Goal: Task Accomplishment & Management: Manage account settings

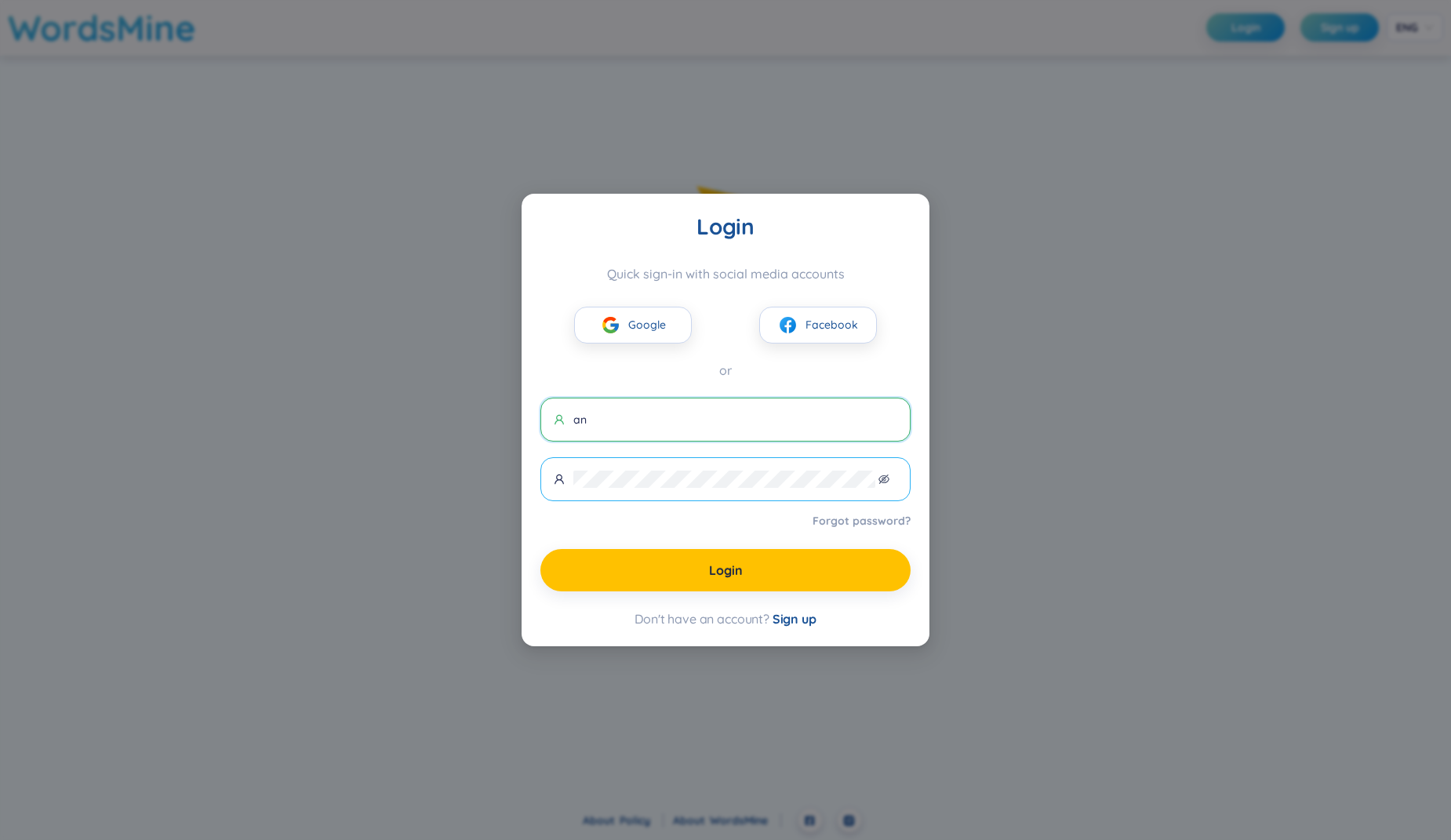
type input "[EMAIL_ADDRESS][DOMAIN_NAME]"
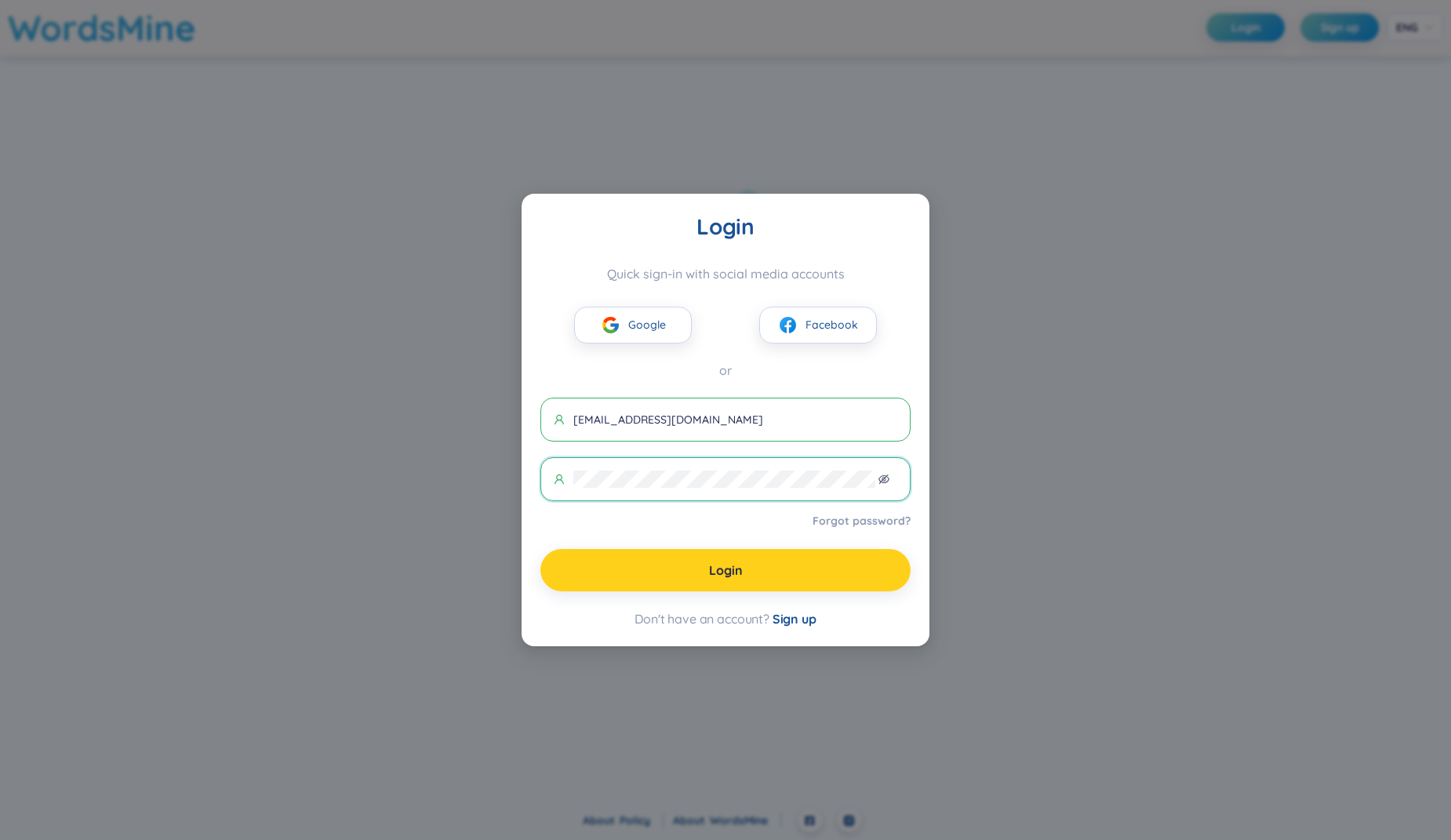
click at [695, 574] on button "Login" at bounding box center [725, 570] width 370 height 42
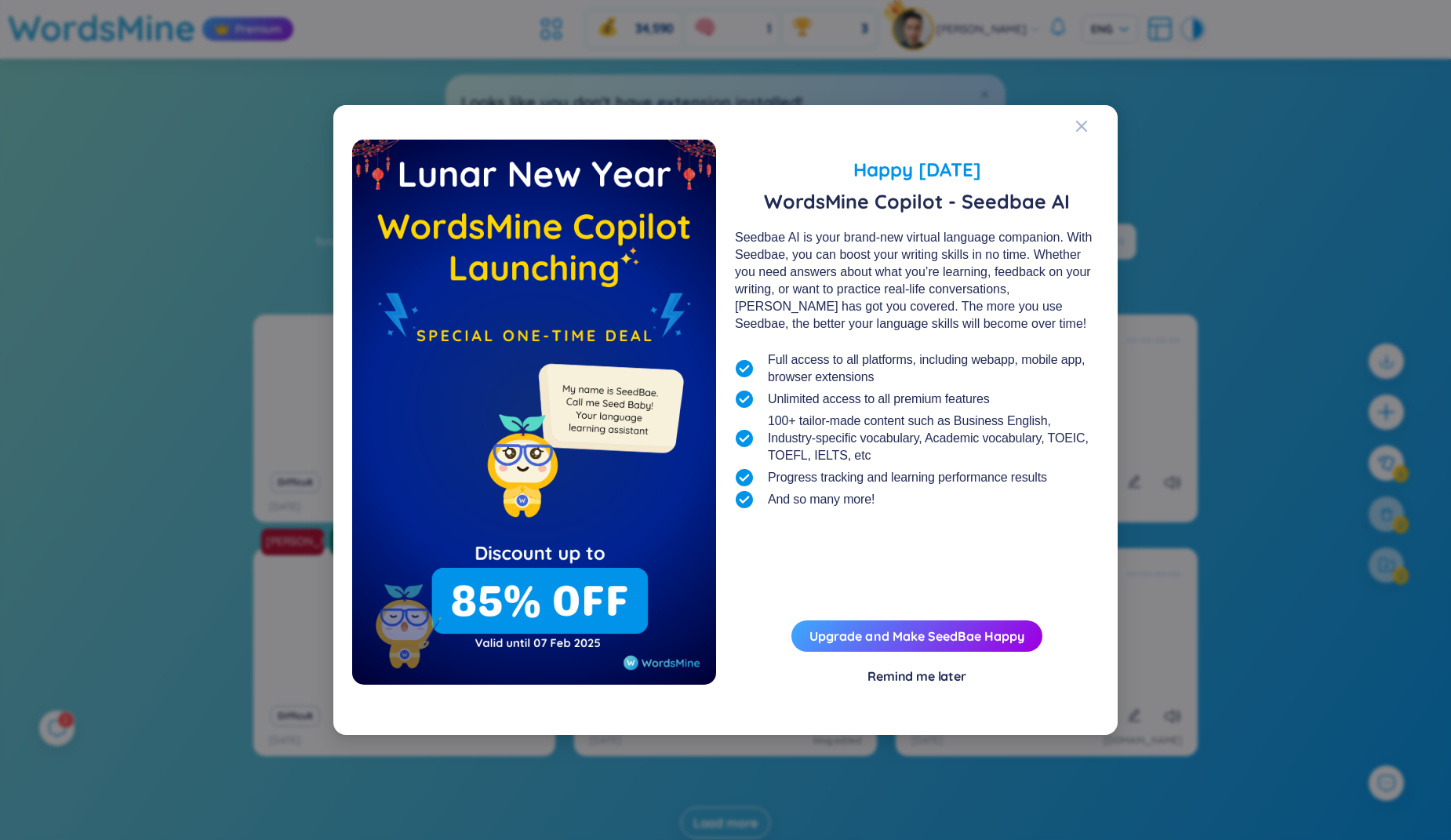
click at [1158, 134] on div "Happy [DATE] WordsMine Copilot - Seedbae AI Seedbae AI is your brand-new virtua…" at bounding box center [725, 420] width 1451 height 840
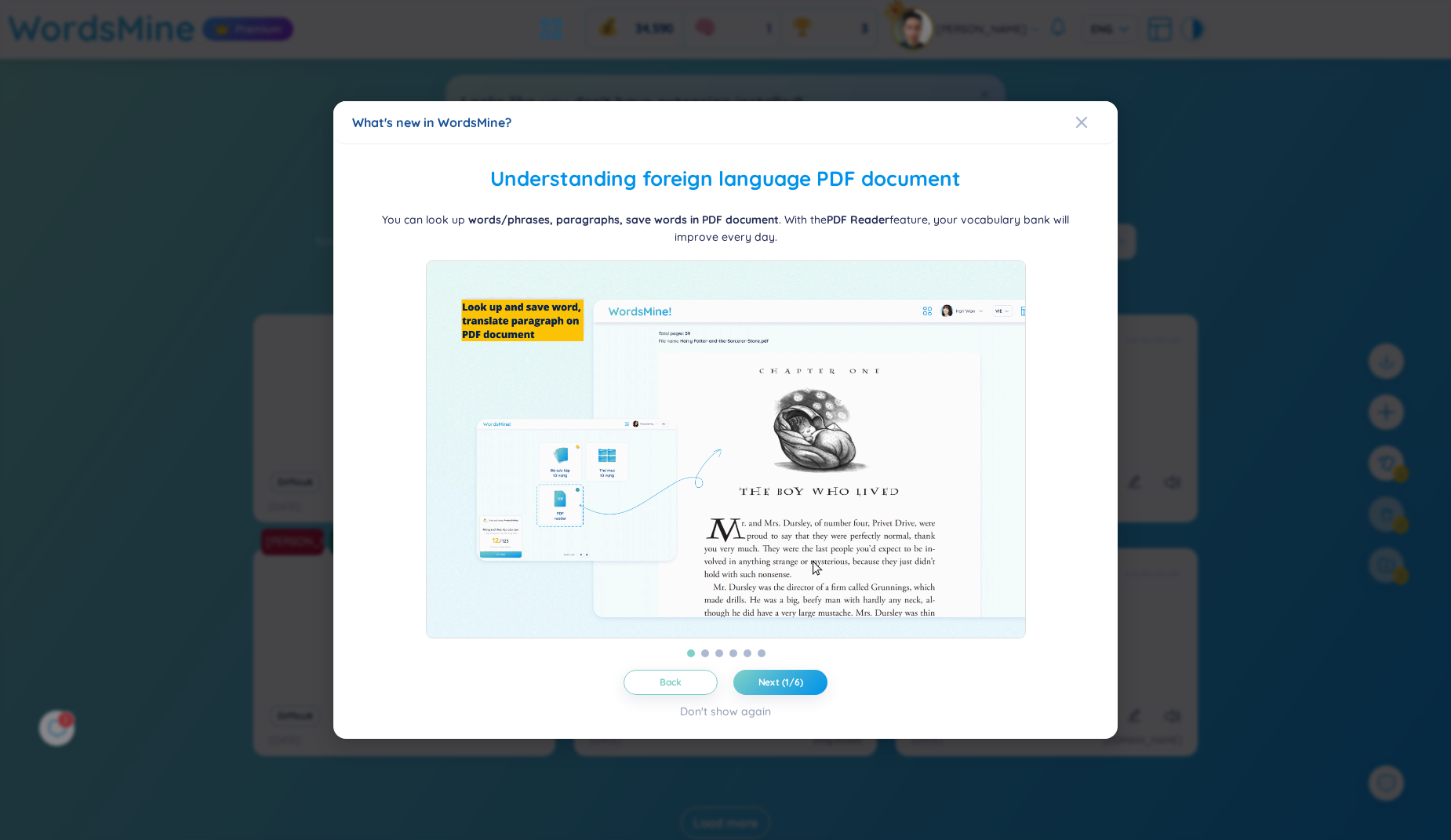
click at [1213, 141] on div "What's new in WordsMine? Folder management WordsMine lets you manage and person…" at bounding box center [725, 420] width 1451 height 840
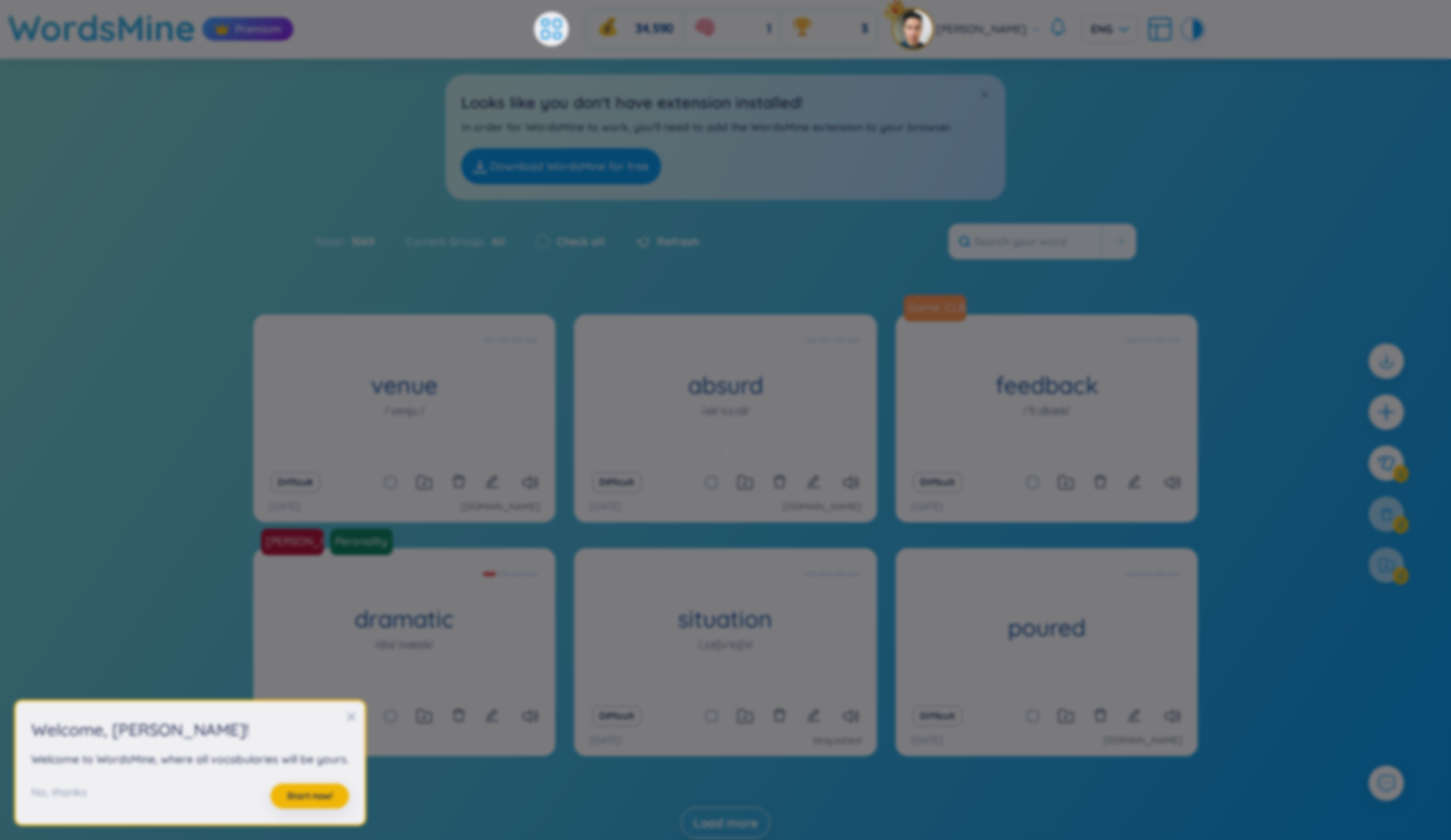
click at [1213, 141] on body "WordsMine Premium 34,590 1 3 Phann [PERSON_NAME] ENG Sort Alphabet Ascending Al…" at bounding box center [725, 420] width 1451 height 840
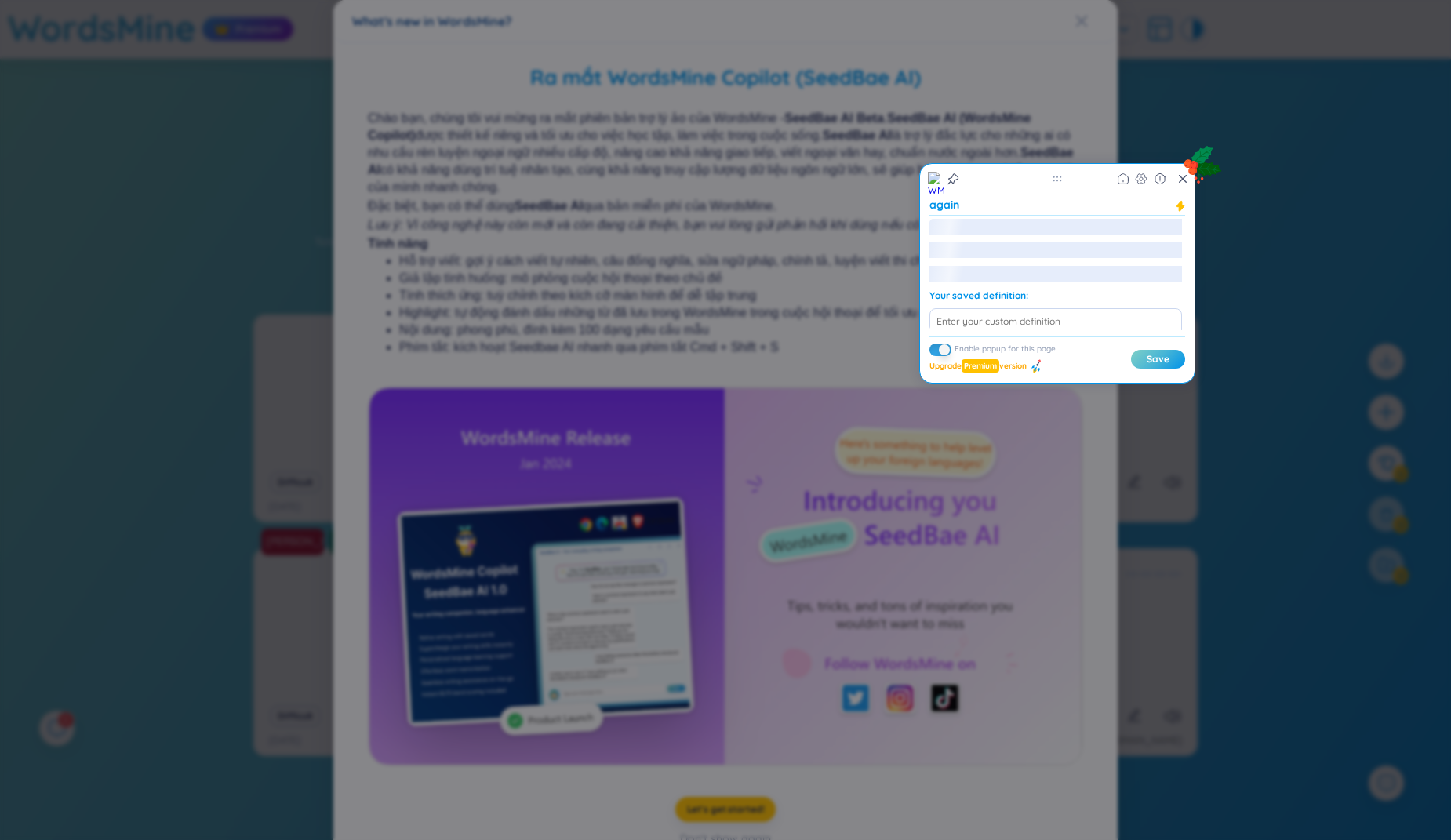
click at [1213, 142] on icon at bounding box center [1203, 163] width 41 height 41
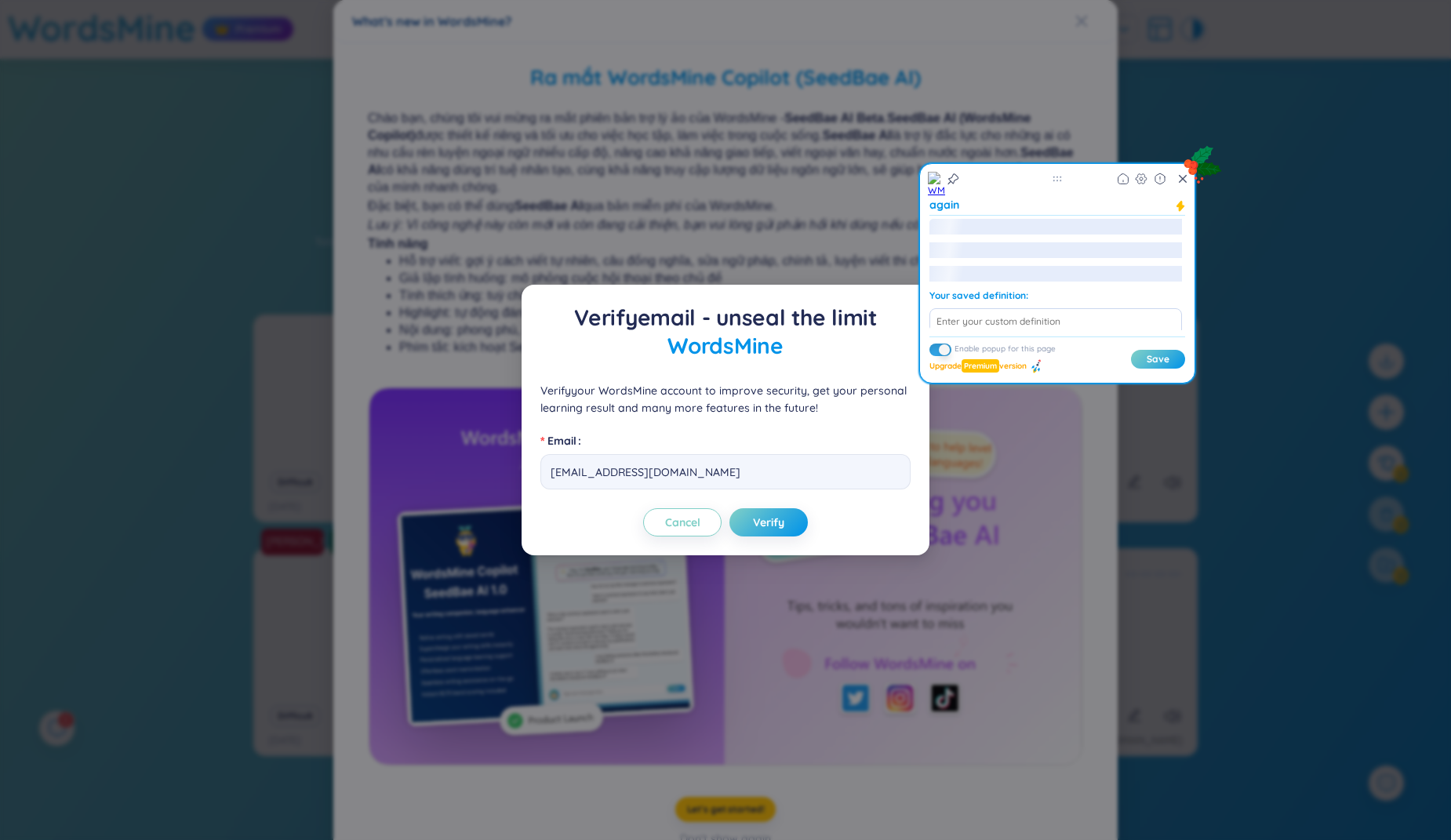
click at [1262, 120] on div "Verify email - unseal the limit WordsMine Verify your WordsMine account to impr…" at bounding box center [725, 420] width 1451 height 840
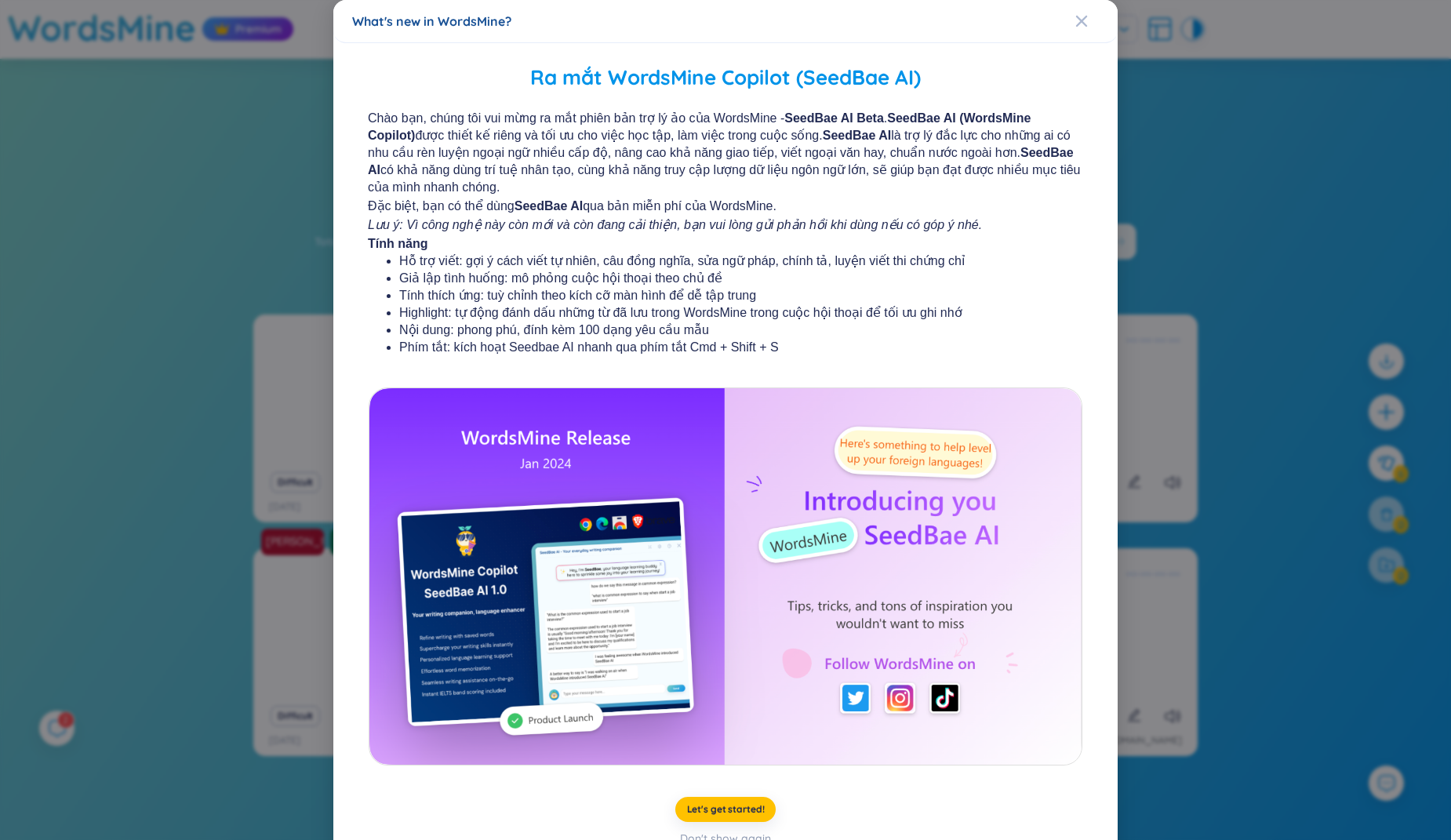
click at [1298, 120] on div "What's new in WordsMine? Ra mắt WordsMine Copilot (SeedBae AI) Chào bạn, chúng …" at bounding box center [725, 420] width 1451 height 840
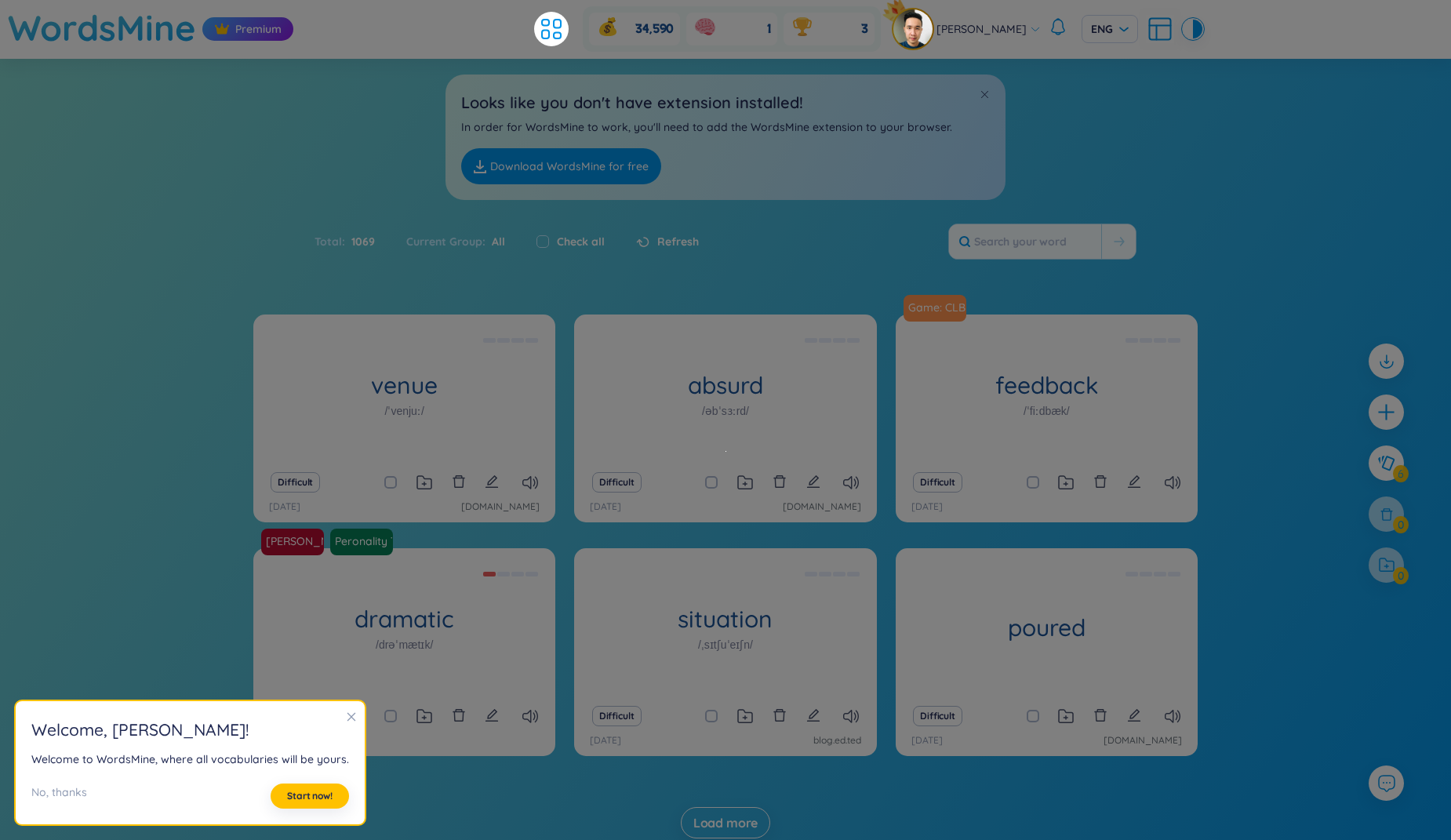
click at [128, 467] on div "venue /ˈvenjuː/ suong Difficult [DATE] [DOMAIN_NAME] absurd /əbˈsɜːrd/ You need…" at bounding box center [725, 592] width 1451 height 555
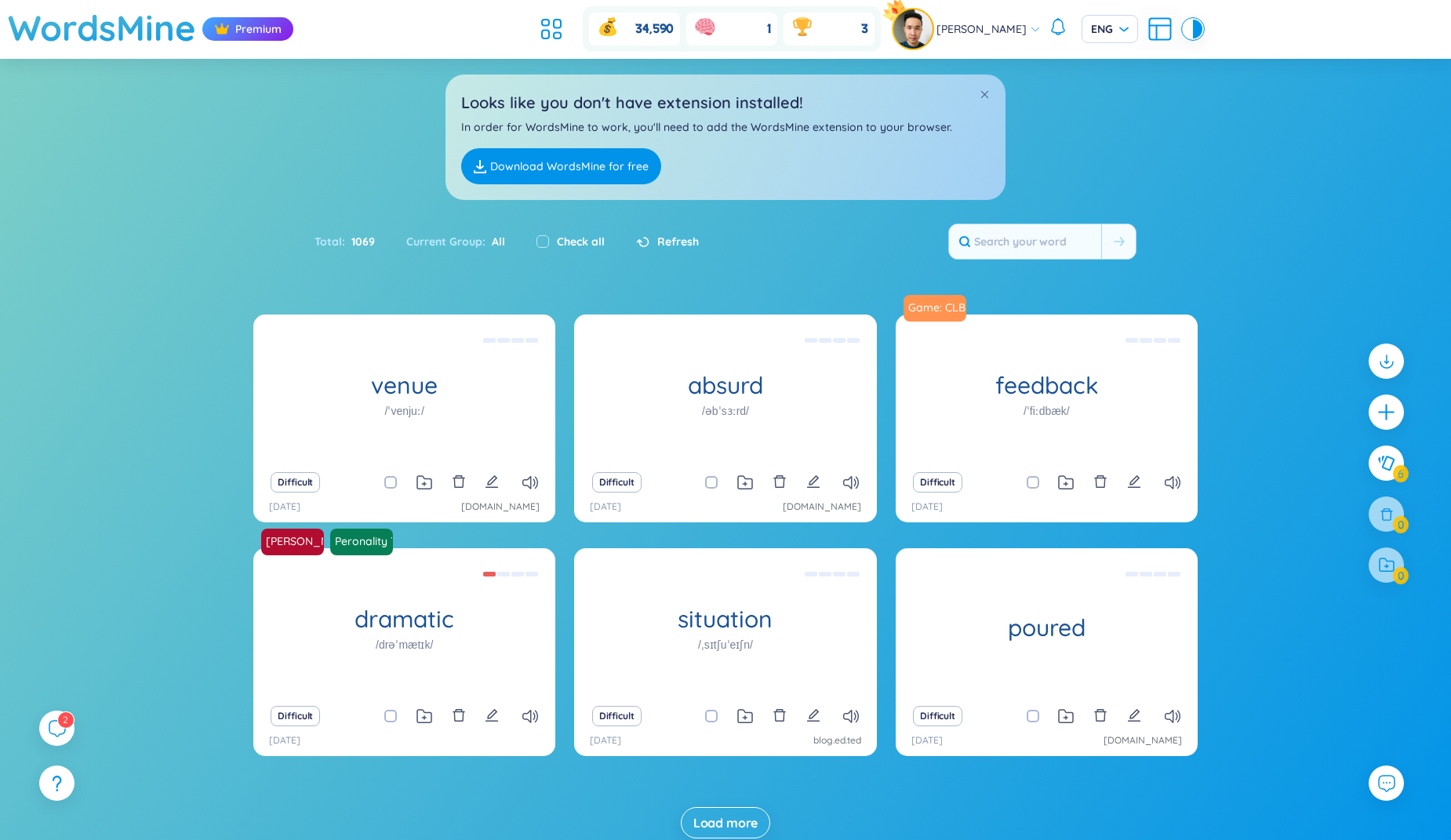
click at [102, 622] on div "venue /ˈvenjuː/ suong Difficult [DATE] [DOMAIN_NAME] absurd /əbˈsɜːrd/ You need…" at bounding box center [725, 592] width 1451 height 555
click at [65, 727] on span "2" at bounding box center [66, 718] width 6 height 18
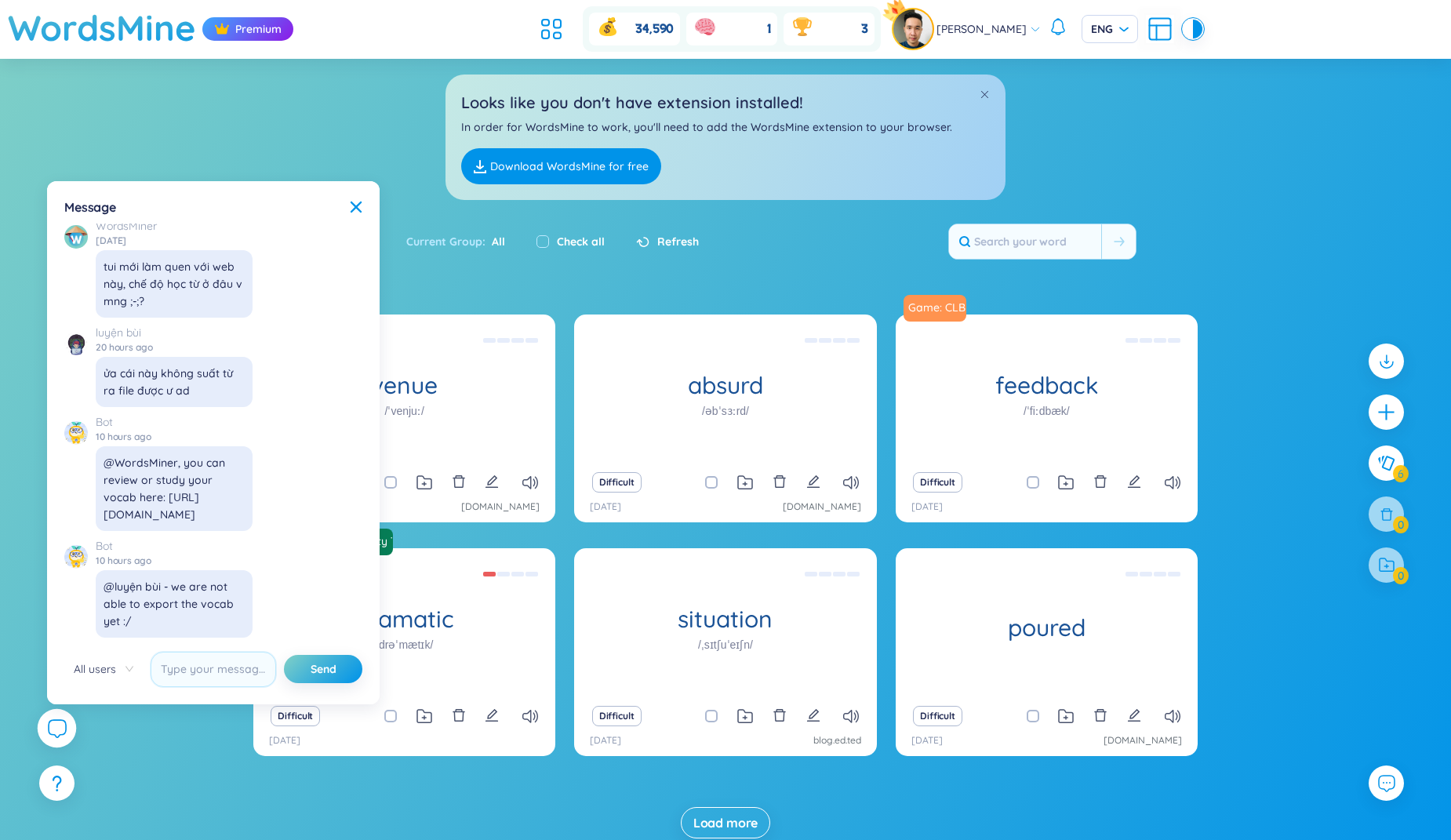
click at [998, 42] on div "[PERSON_NAME]" at bounding box center [967, 29] width 148 height 40
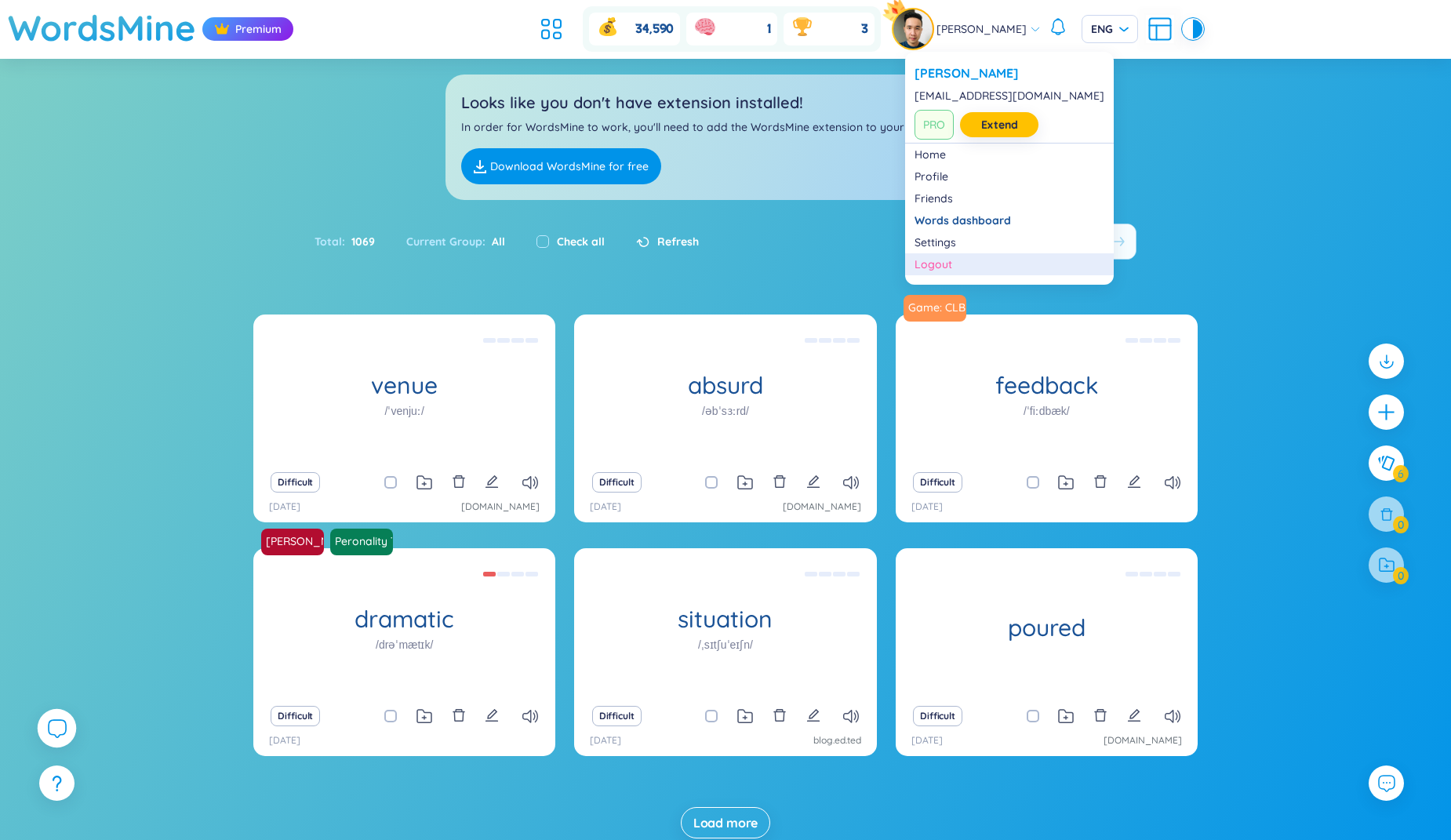
click at [942, 259] on div "Logout" at bounding box center [1009, 264] width 190 height 16
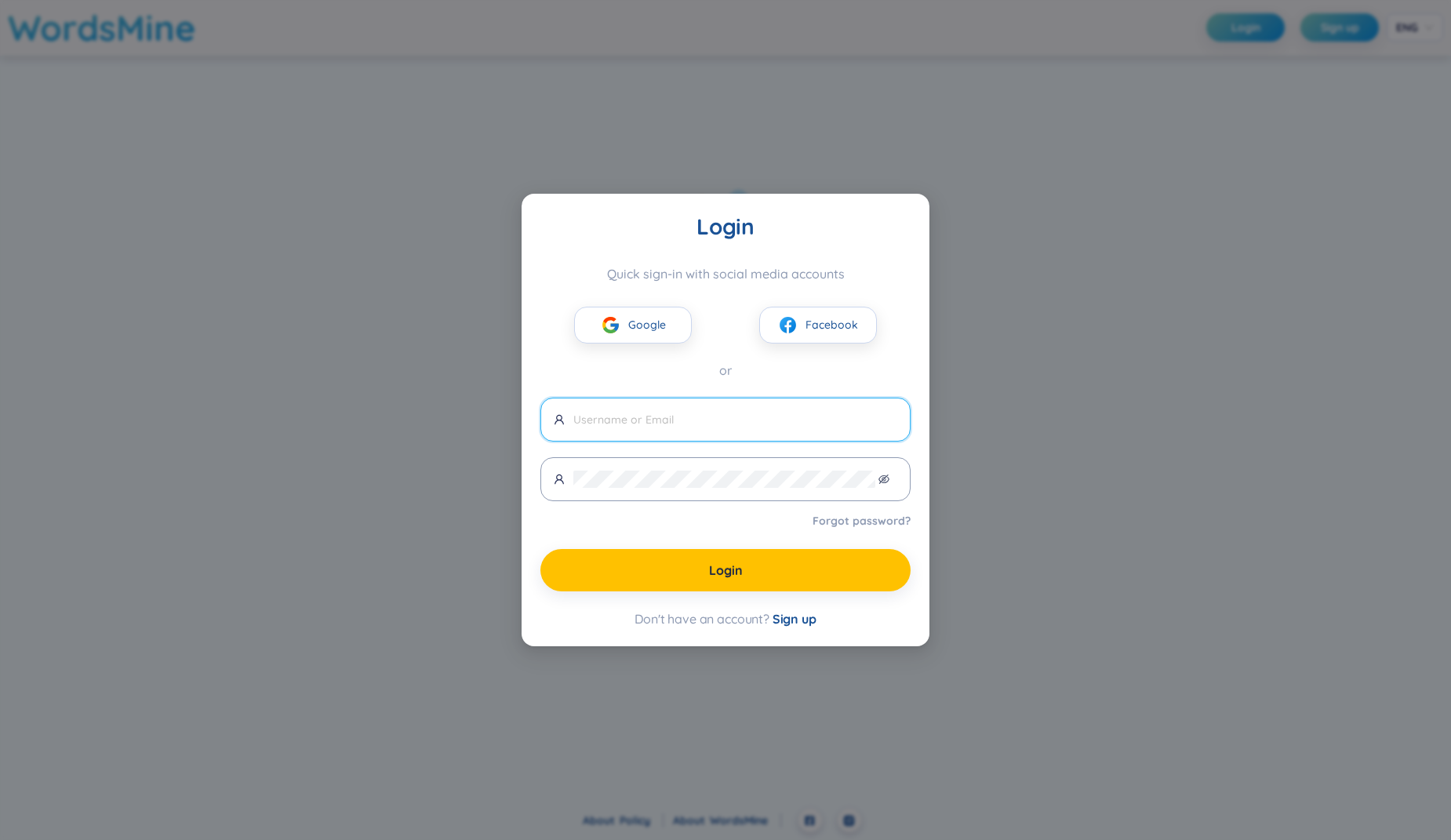
click at [639, 410] on span at bounding box center [725, 419] width 370 height 44
type input "[EMAIL_ADDRESS][DOMAIN_NAME]"
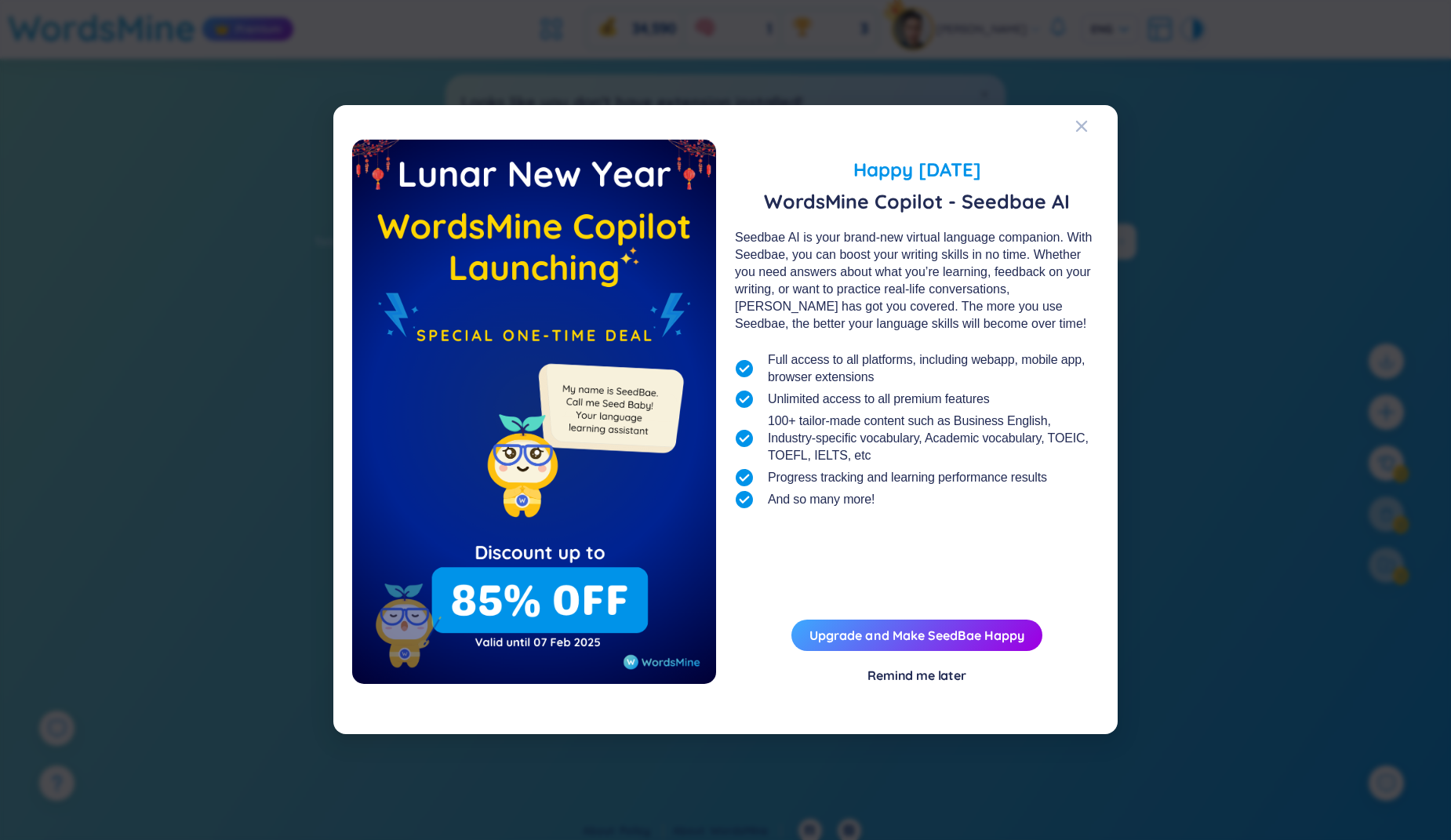
click at [1281, 75] on div "Happy [DATE] WordsMine Copilot - Seedbae AI Seedbae AI is your brand-new virtua…" at bounding box center [725, 420] width 1451 height 840
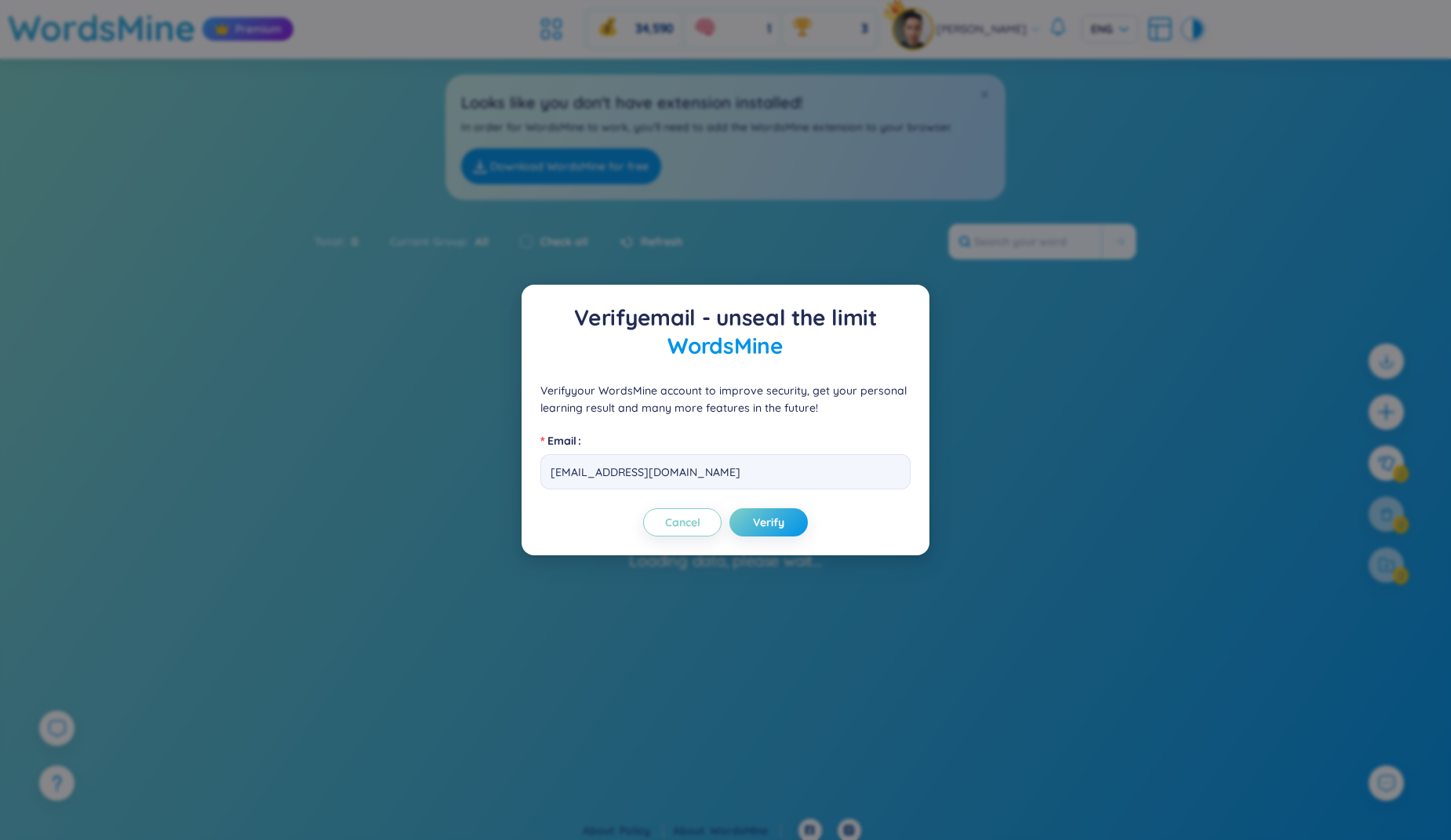
click at [1294, 75] on body "WordsMine Premium 34,590 1 3 Phann David ENG Sort Alphabet Ascending Alphabet D…" at bounding box center [725, 420] width 1451 height 840
click at [1294, 75] on div "Verify email - unseal the limit WordsMine Verify your WordsMine account to impr…" at bounding box center [725, 420] width 1451 height 840
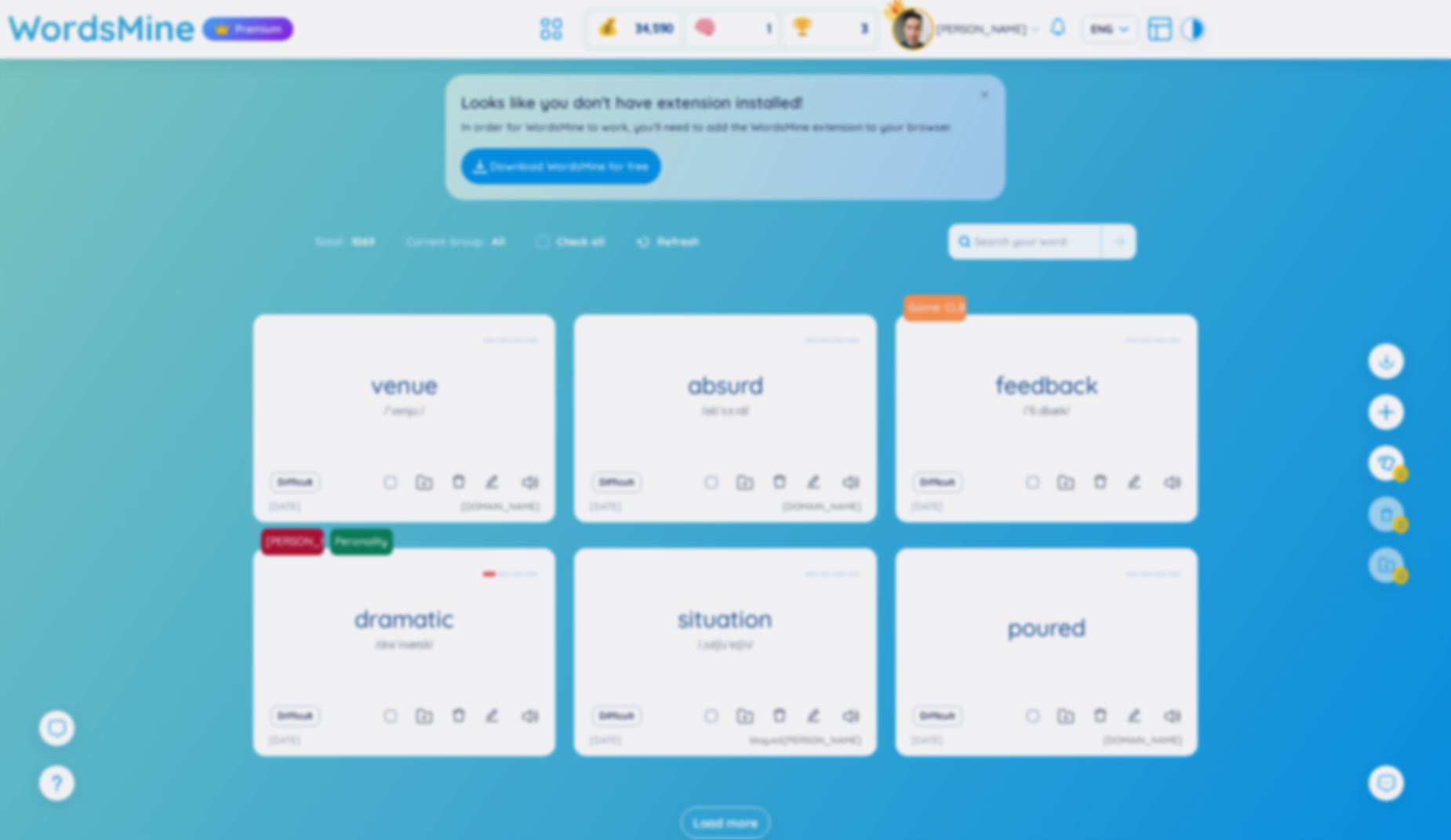
click at [1294, 75] on div "Verify email - unseal the limit WordsMine Verify your WordsMine account to impr…" at bounding box center [725, 420] width 1451 height 840
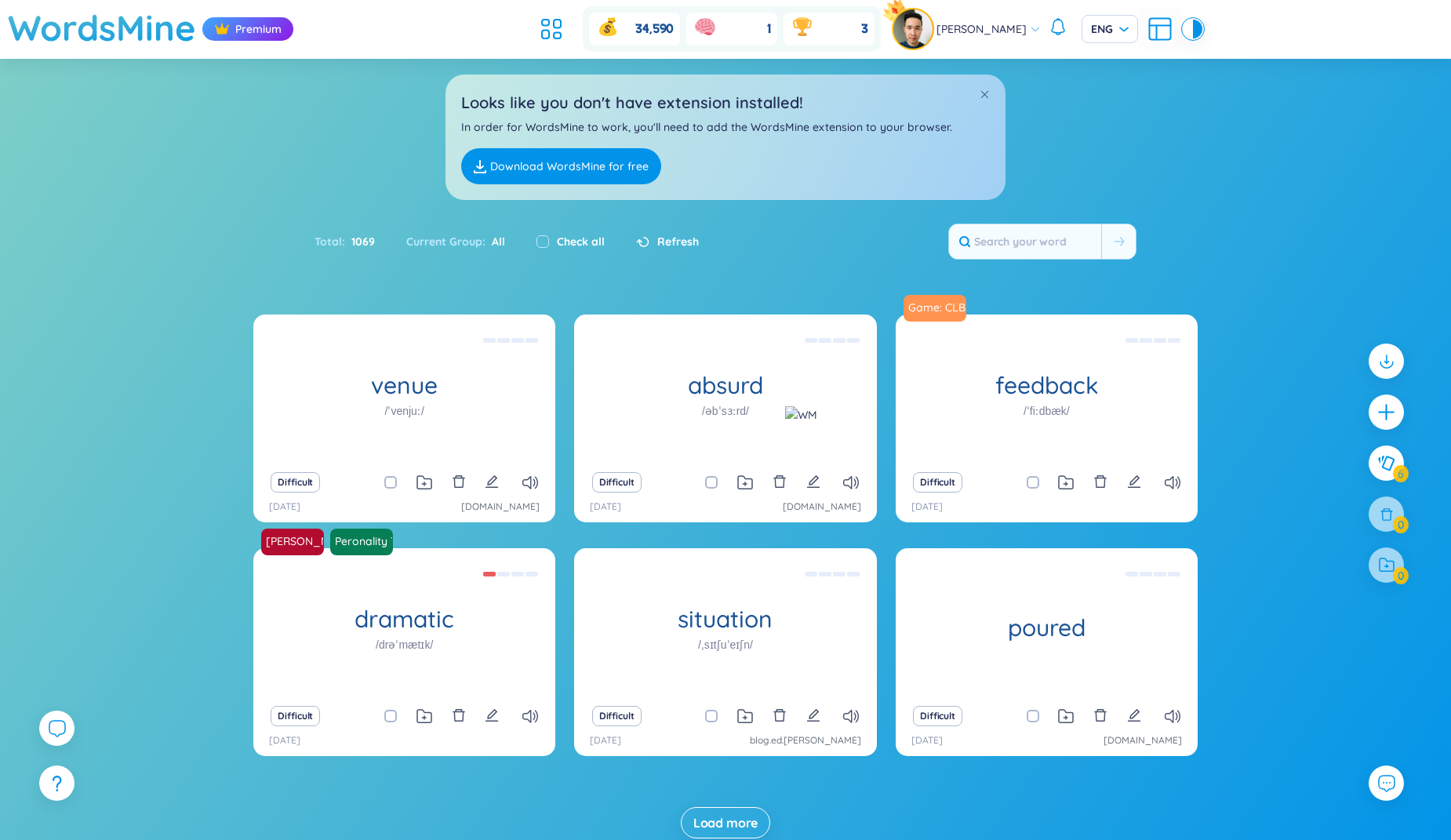
click at [1008, 39] on div "[PERSON_NAME]" at bounding box center [967, 29] width 148 height 40
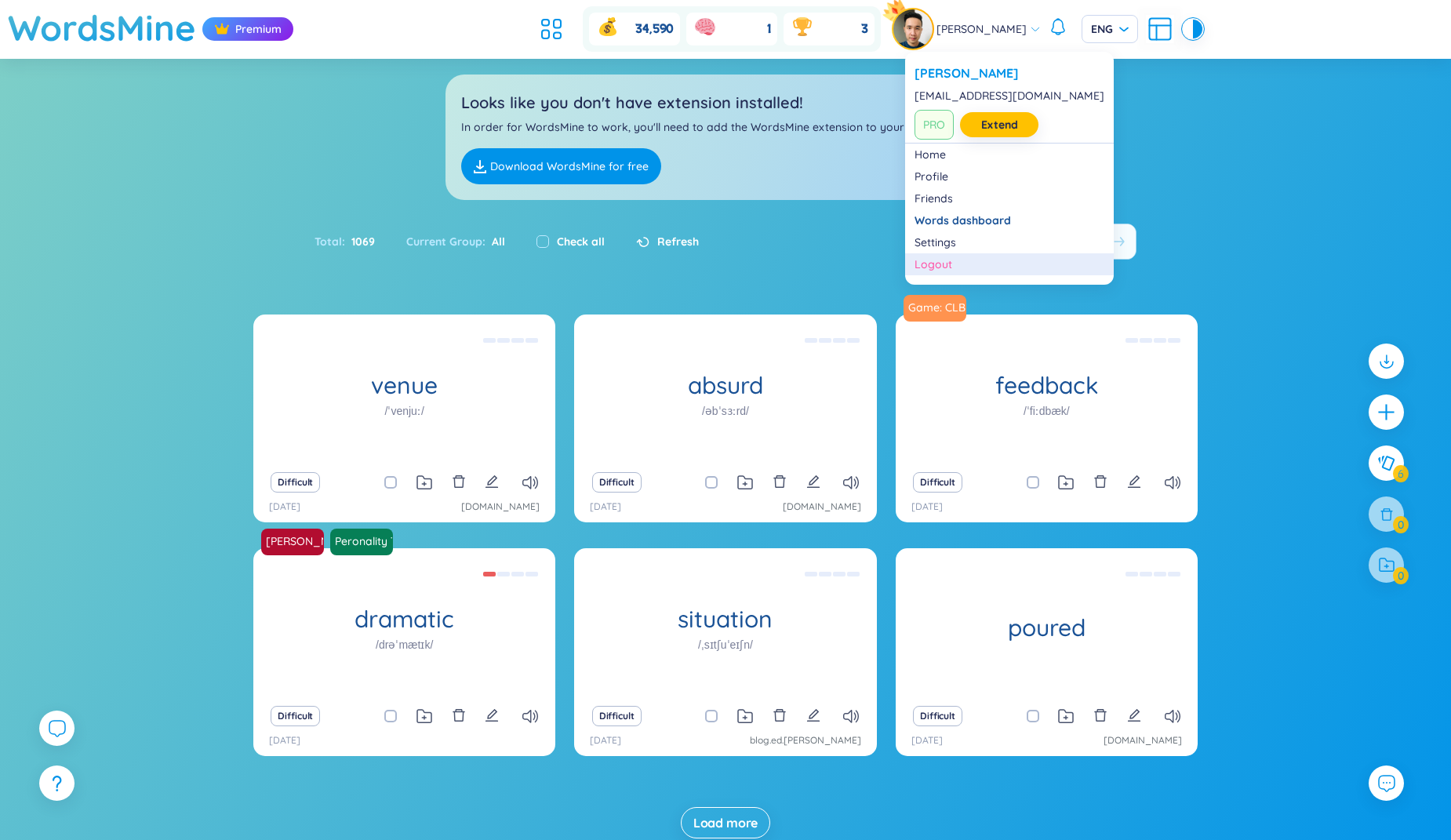
click at [954, 266] on div "Logout" at bounding box center [1009, 264] width 190 height 16
